Goal: Task Accomplishment & Management: Use online tool/utility

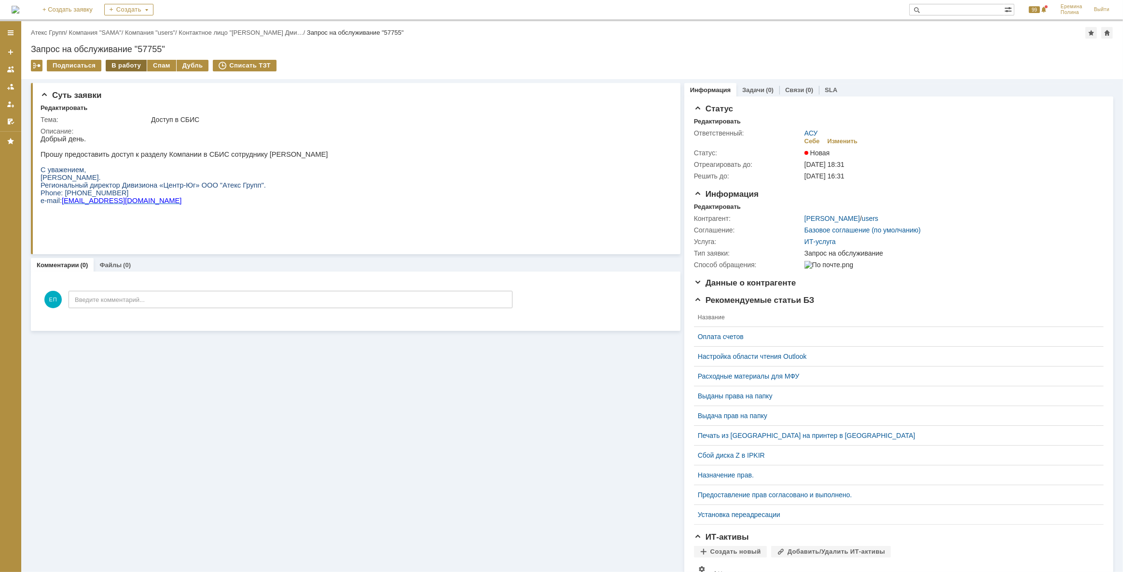
click at [121, 65] on div "В работу" at bounding box center [126, 66] width 41 height 12
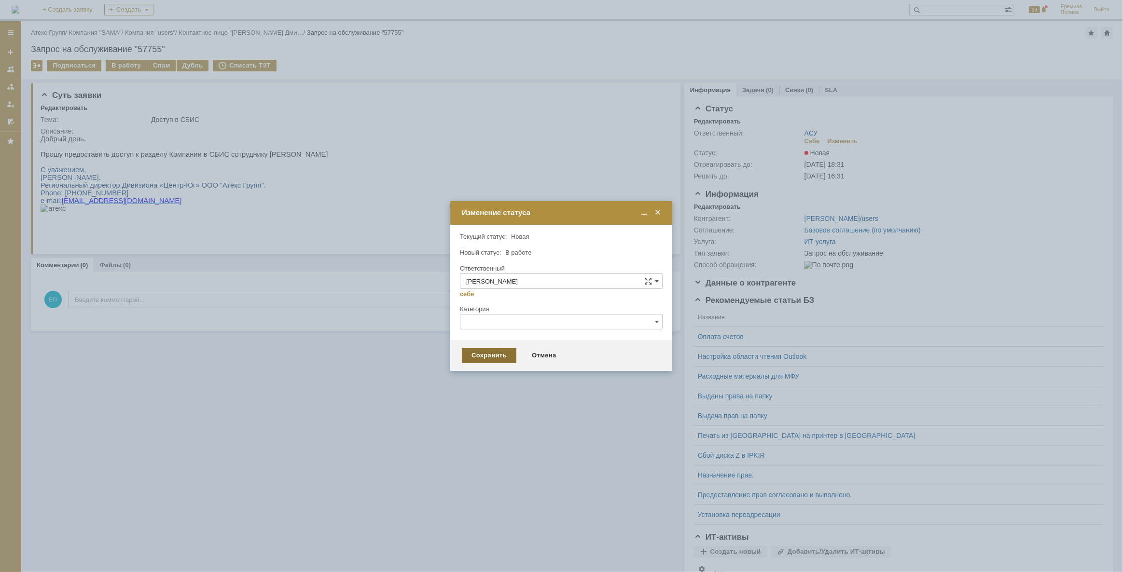
click at [478, 356] on div "Сохранить" at bounding box center [489, 355] width 55 height 15
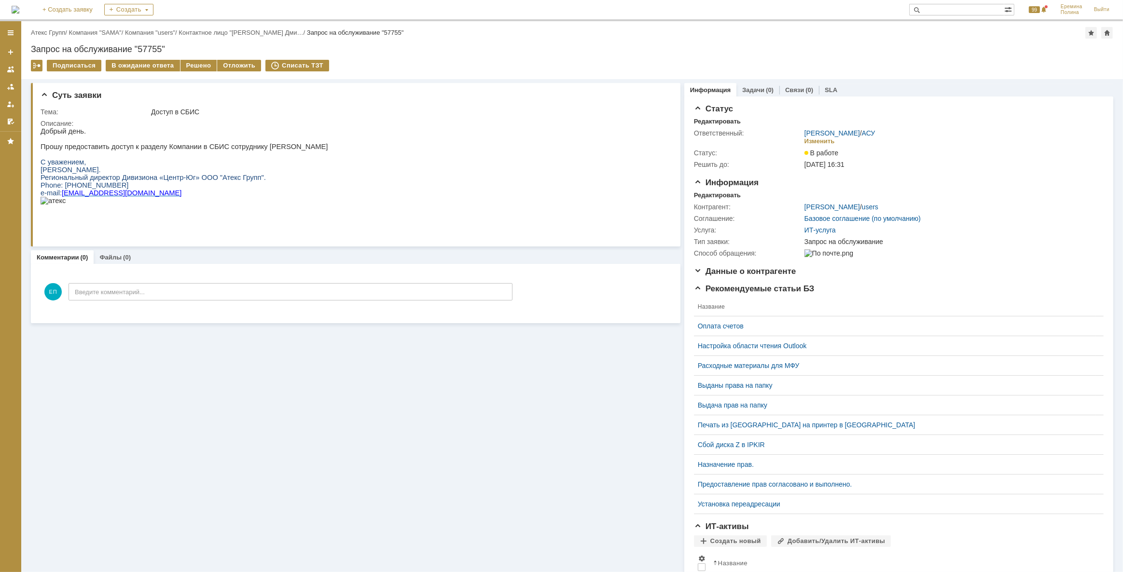
drag, startPoint x: 404, startPoint y: 497, endPoint x: 383, endPoint y: 453, distance: 48.6
click at [404, 496] on div "Суть заявки Тема: Доступ в СБИС Описание: Комментарии (0) Файлы (0) Комментарии…" at bounding box center [356, 347] width 650 height 537
click at [193, 69] on div "Решено" at bounding box center [198, 66] width 37 height 12
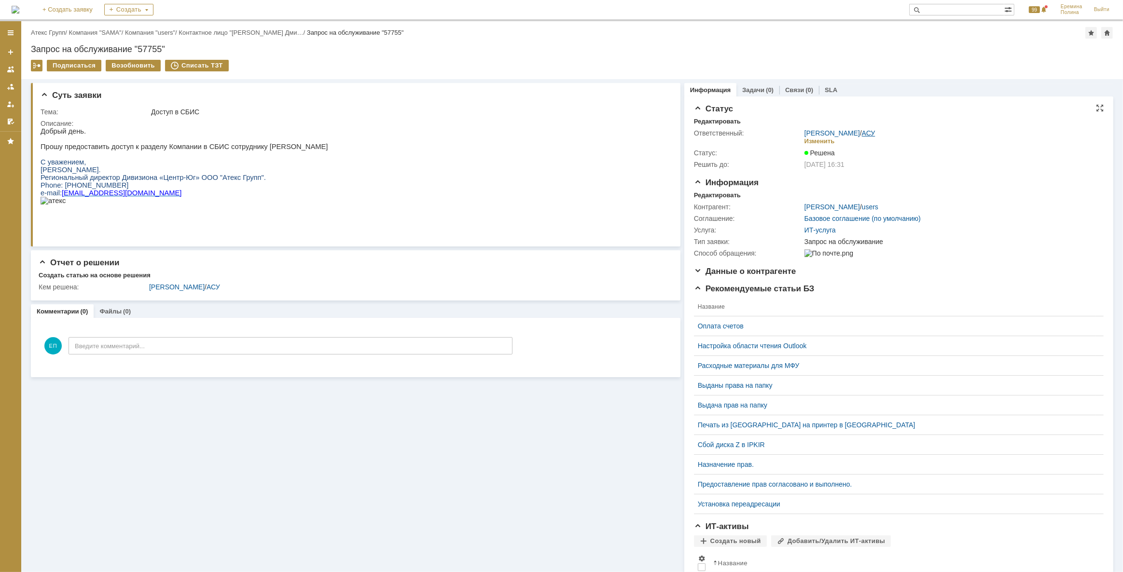
click at [868, 129] on link "АСУ" at bounding box center [869, 133] width 14 height 8
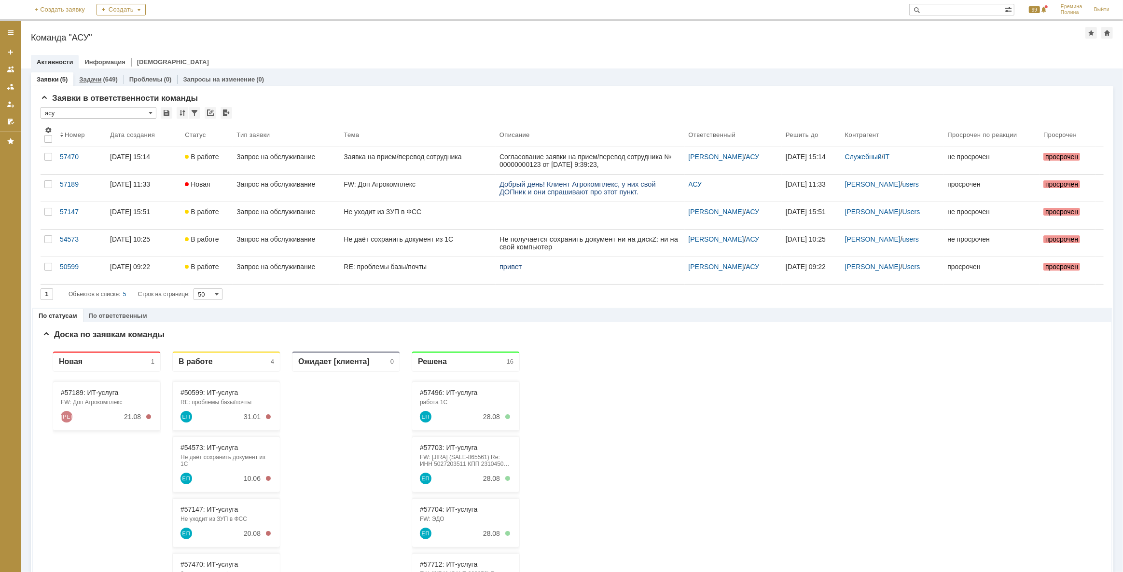
click at [84, 78] on link "Задачи" at bounding box center [90, 79] width 22 height 7
